Goal: Register for event/course

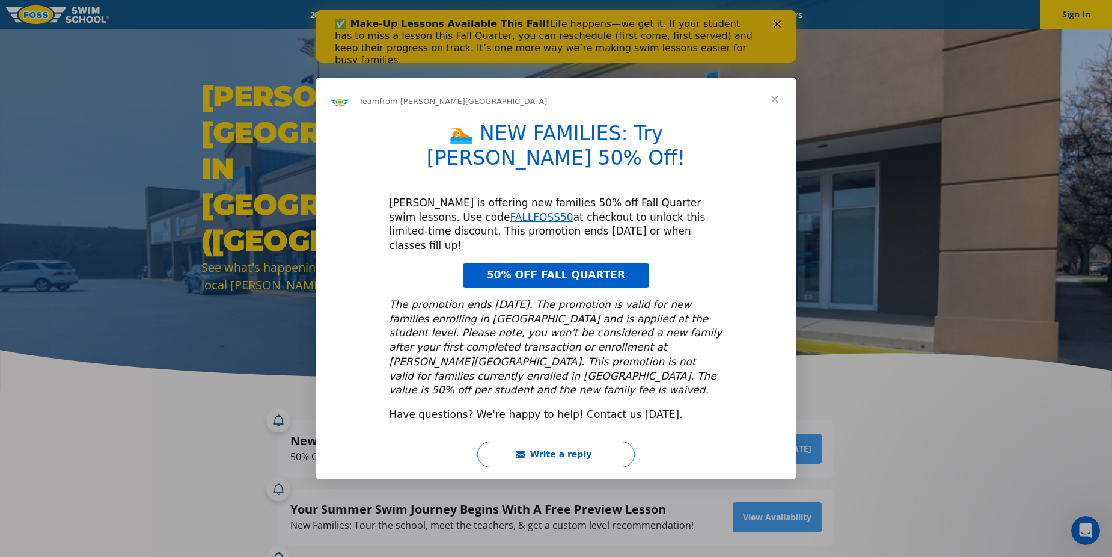
click at [771, 119] on span "Close" at bounding box center [774, 99] width 43 height 43
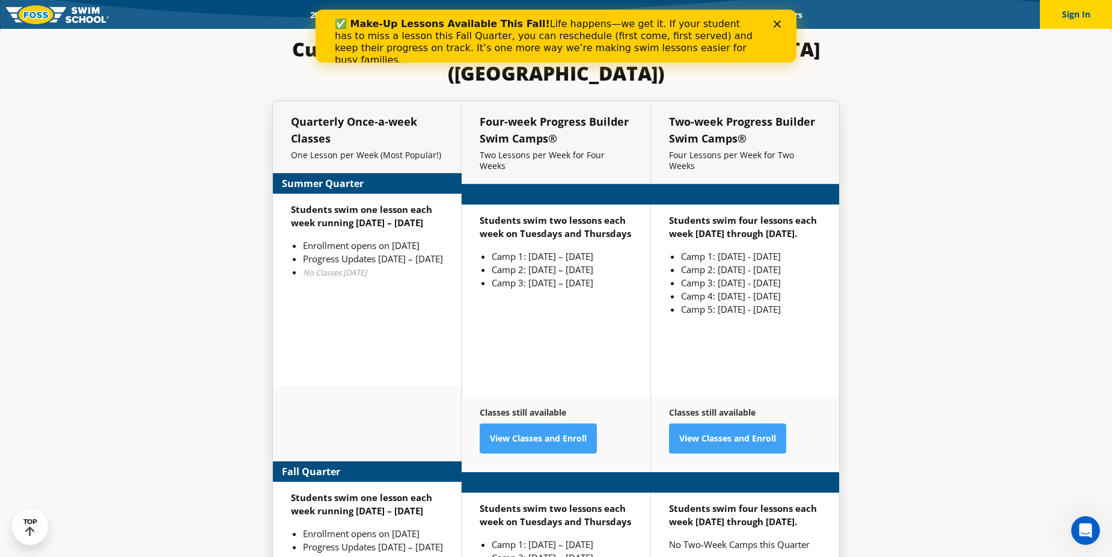
scroll to position [2969, 0]
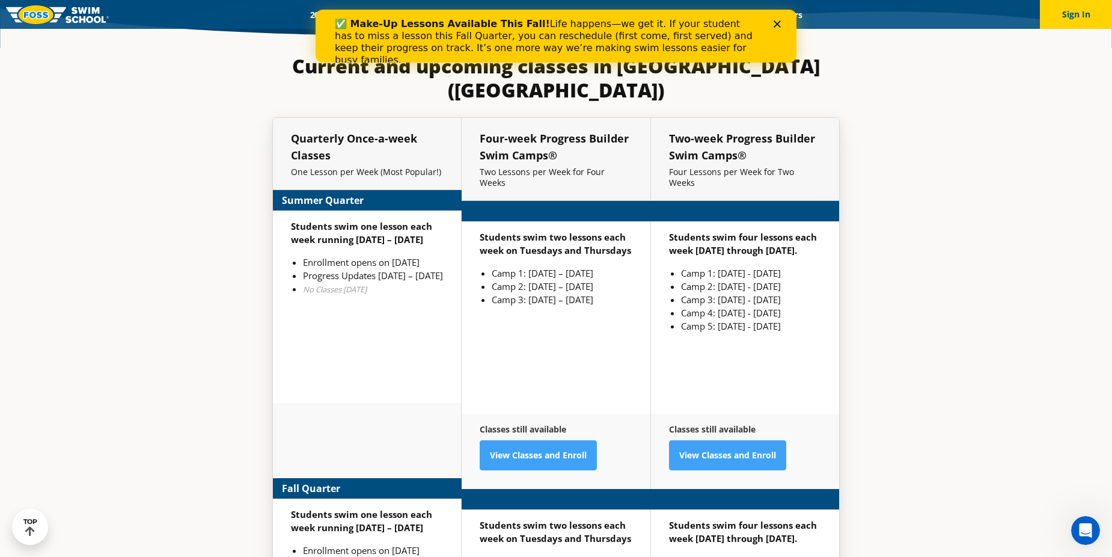
click at [539, 440] on link "View Classes and Enroll" at bounding box center [538, 455] width 117 height 30
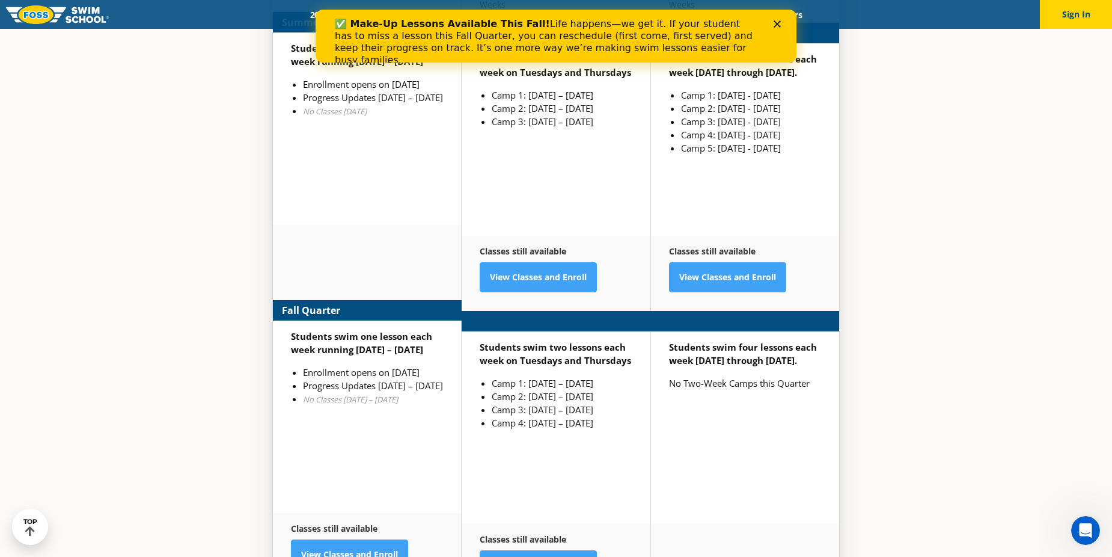
scroll to position [3239, 0]
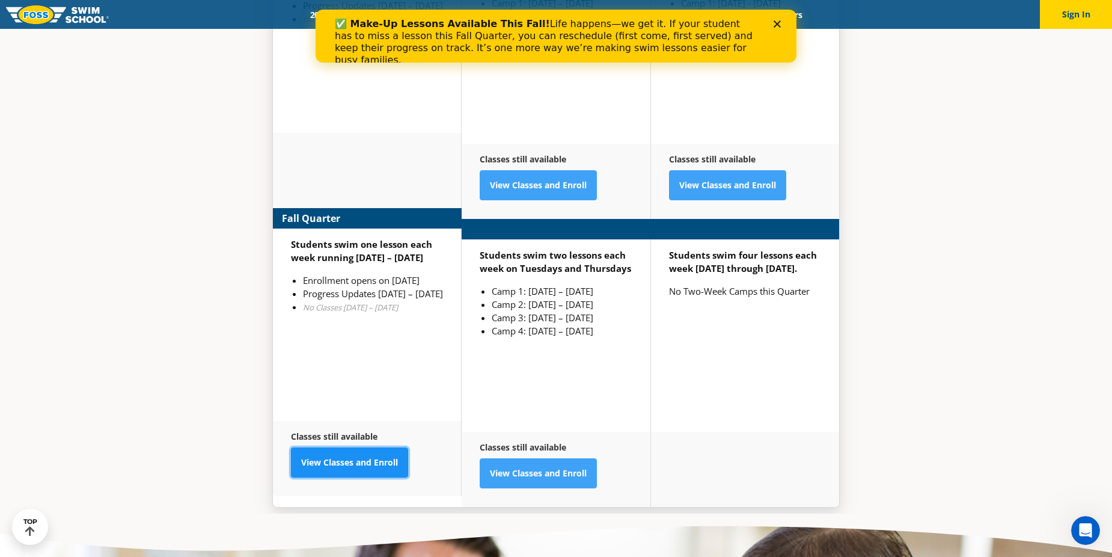
click at [357, 447] on link "View Classes and Enroll" at bounding box center [349, 462] width 117 height 30
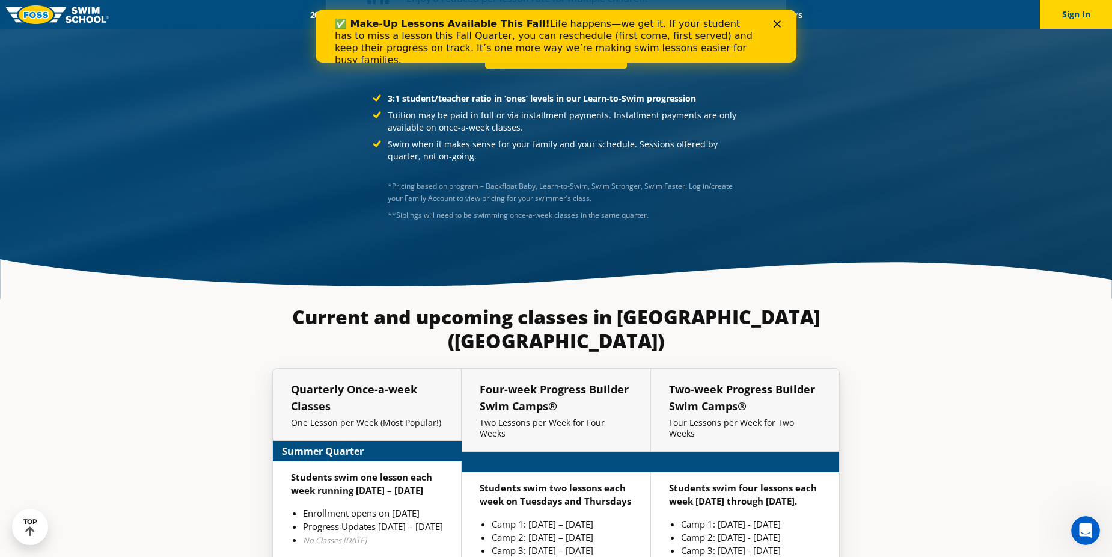
scroll to position [2701, 0]
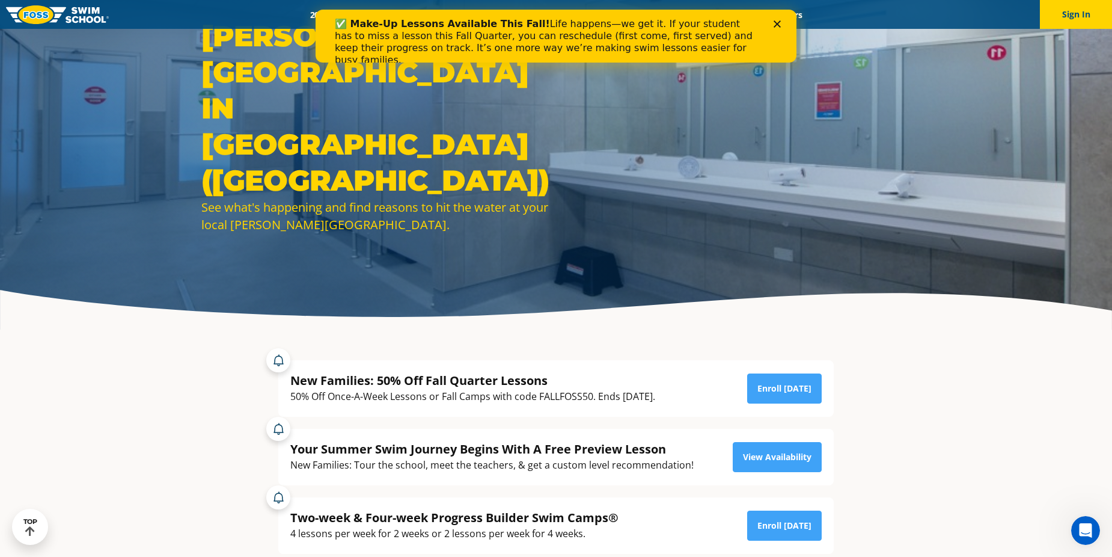
scroll to position [0, 0]
